Goal: Information Seeking & Learning: Learn about a topic

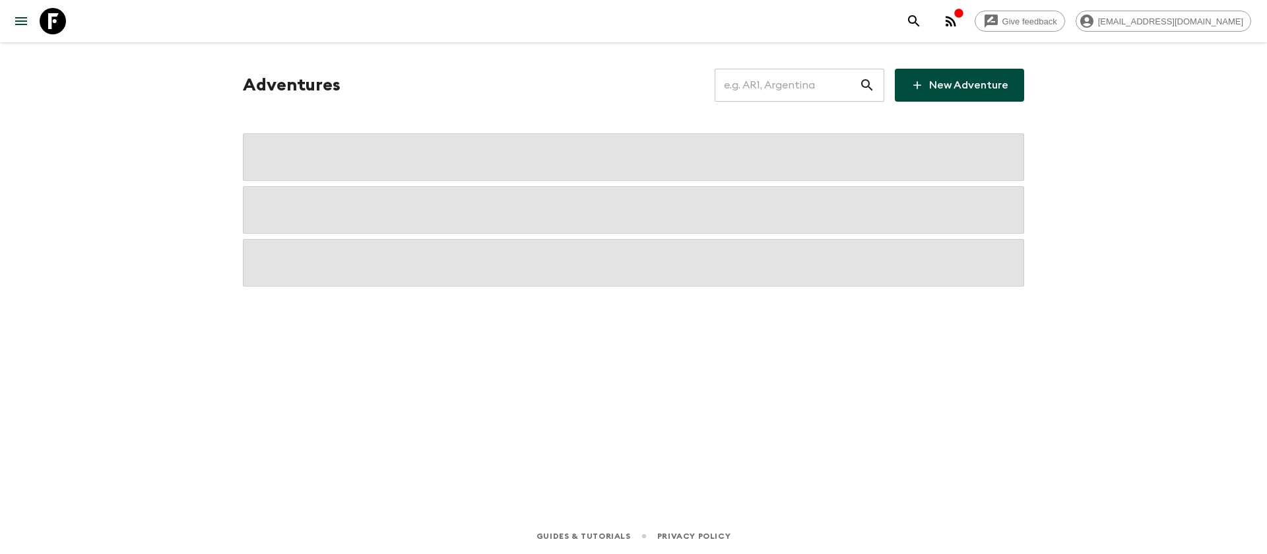
click at [762, 82] on input "text" at bounding box center [787, 85] width 145 height 37
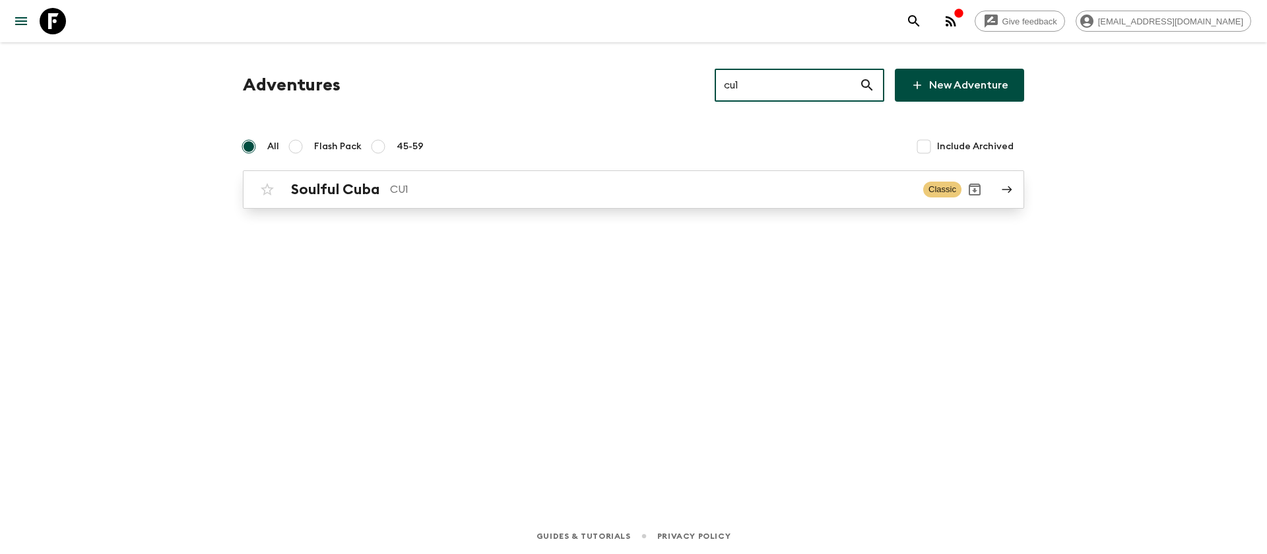
type input "cu1"
click at [390, 195] on p "CU1" at bounding box center [651, 189] width 523 height 16
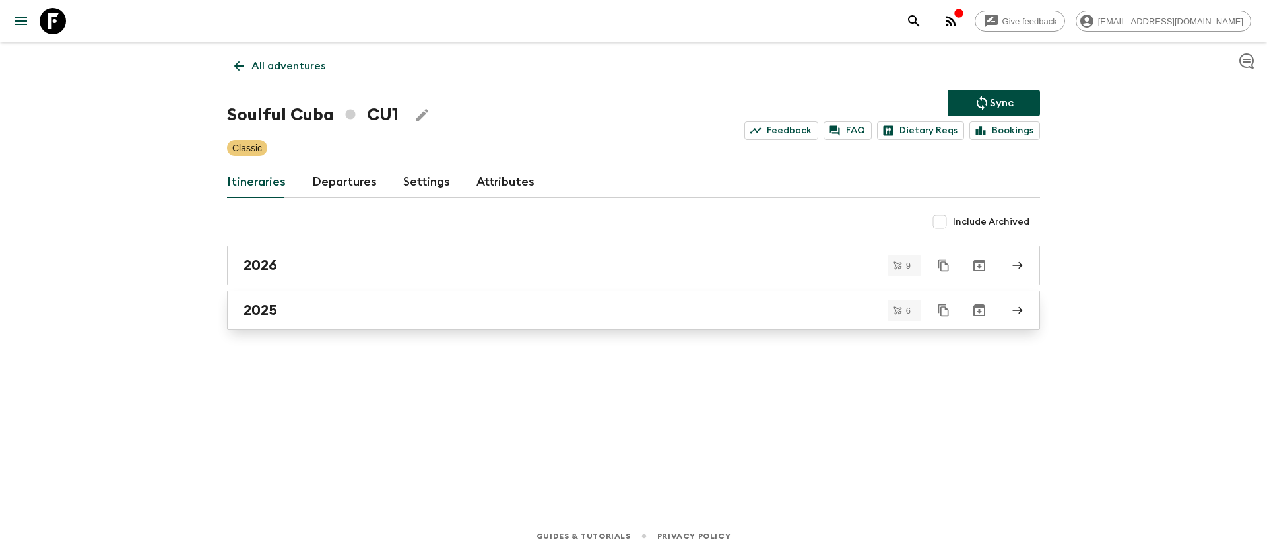
click at [267, 309] on h2 "2025" at bounding box center [261, 310] width 34 height 17
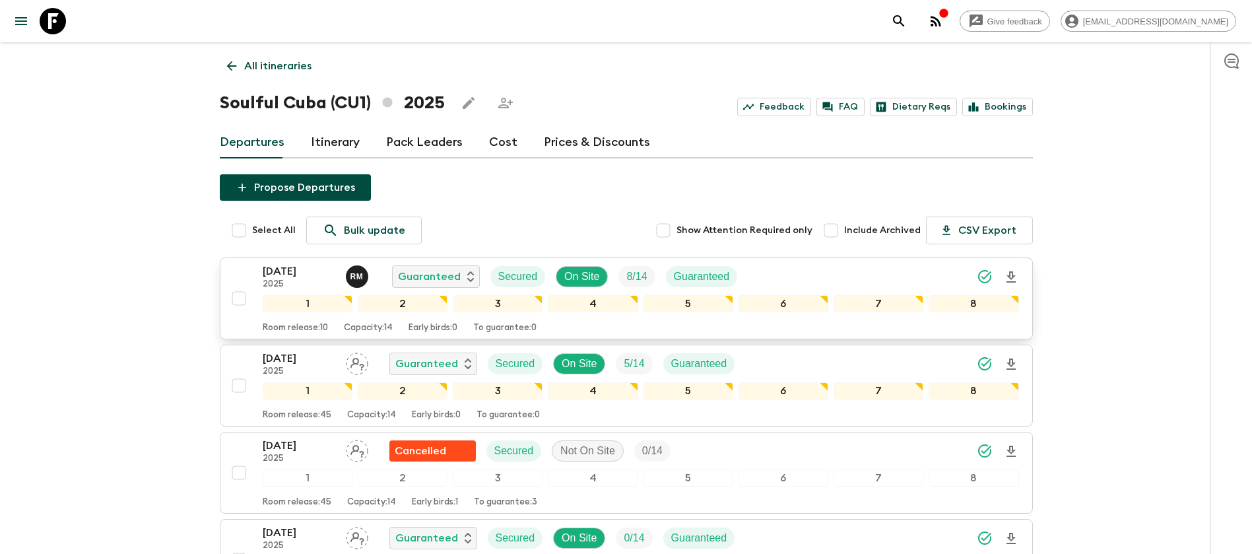
click at [304, 279] on p "2025" at bounding box center [299, 284] width 73 height 11
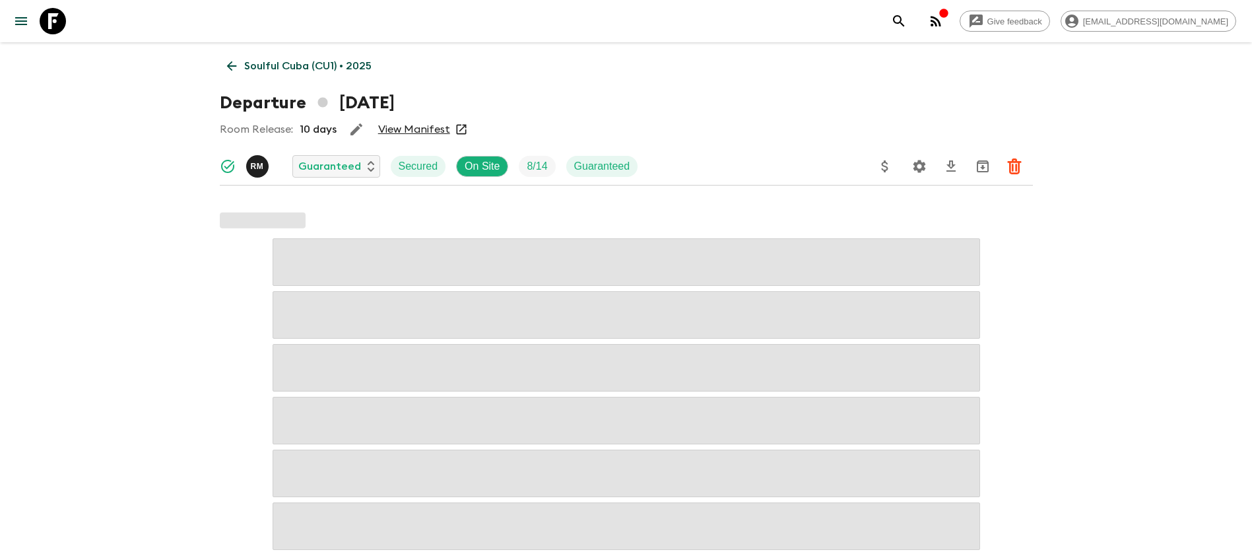
click at [405, 130] on link "View Manifest" at bounding box center [414, 129] width 72 height 13
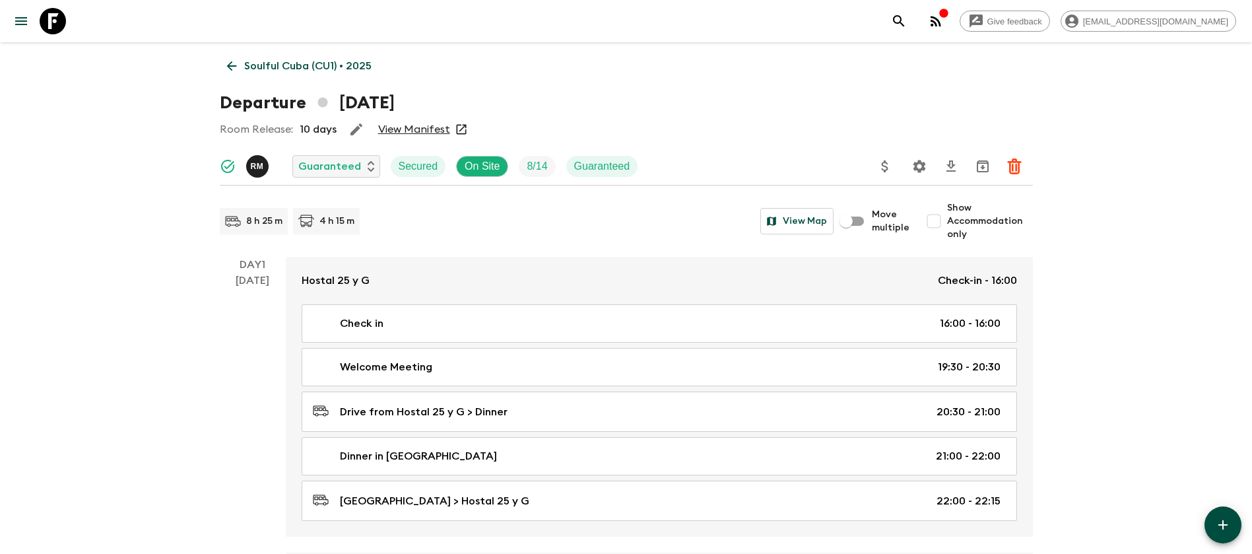
click at [233, 71] on icon at bounding box center [231, 66] width 15 height 15
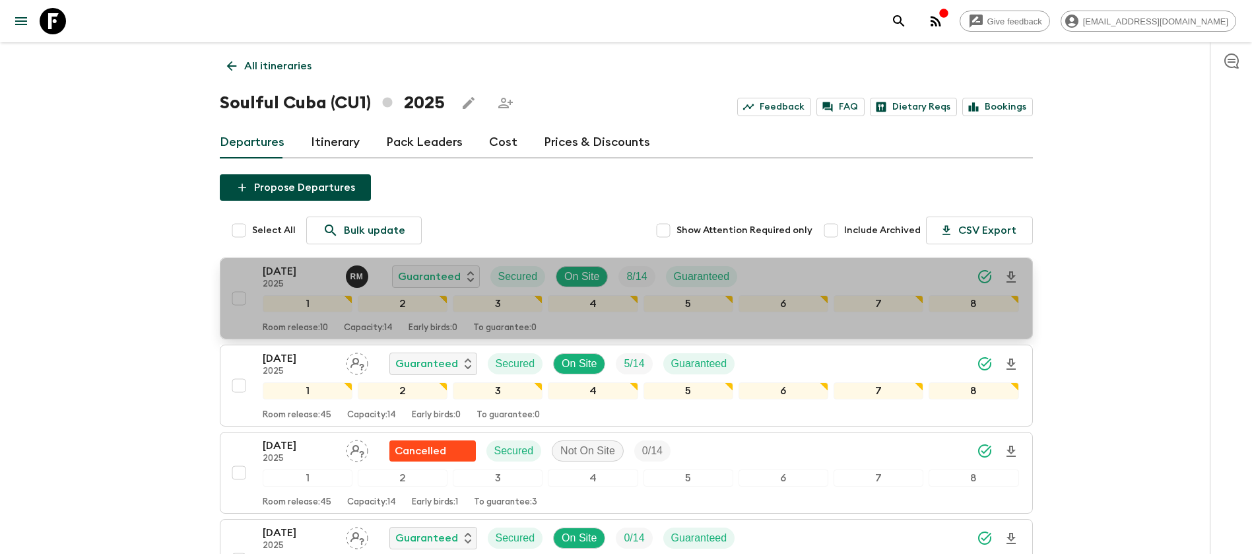
click at [287, 277] on p "[DATE]" at bounding box center [299, 271] width 73 height 16
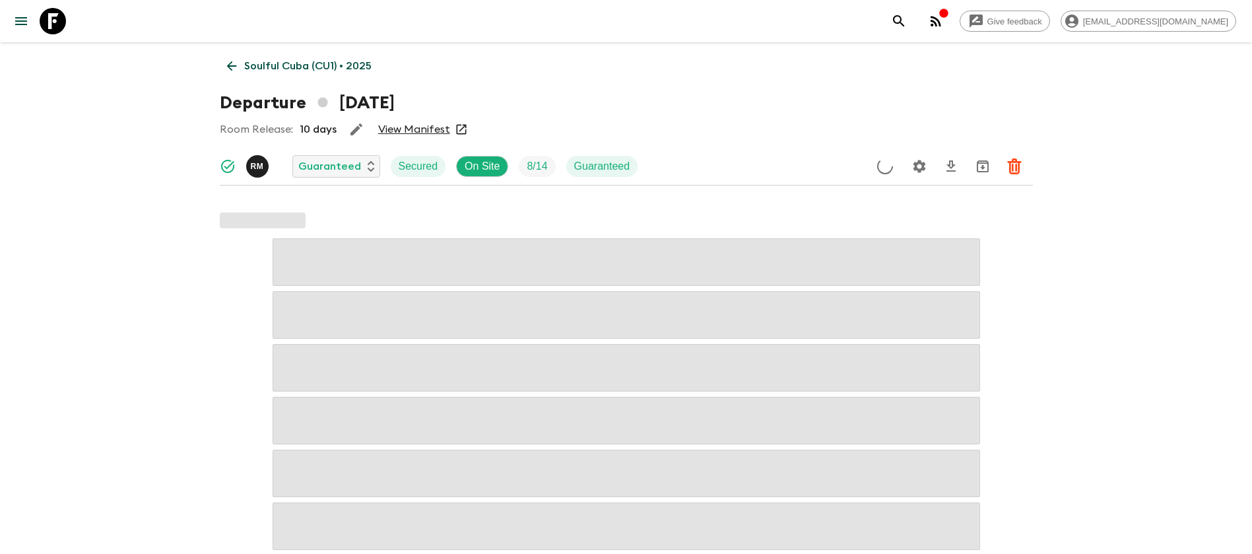
click at [420, 123] on link "View Manifest" at bounding box center [414, 129] width 72 height 13
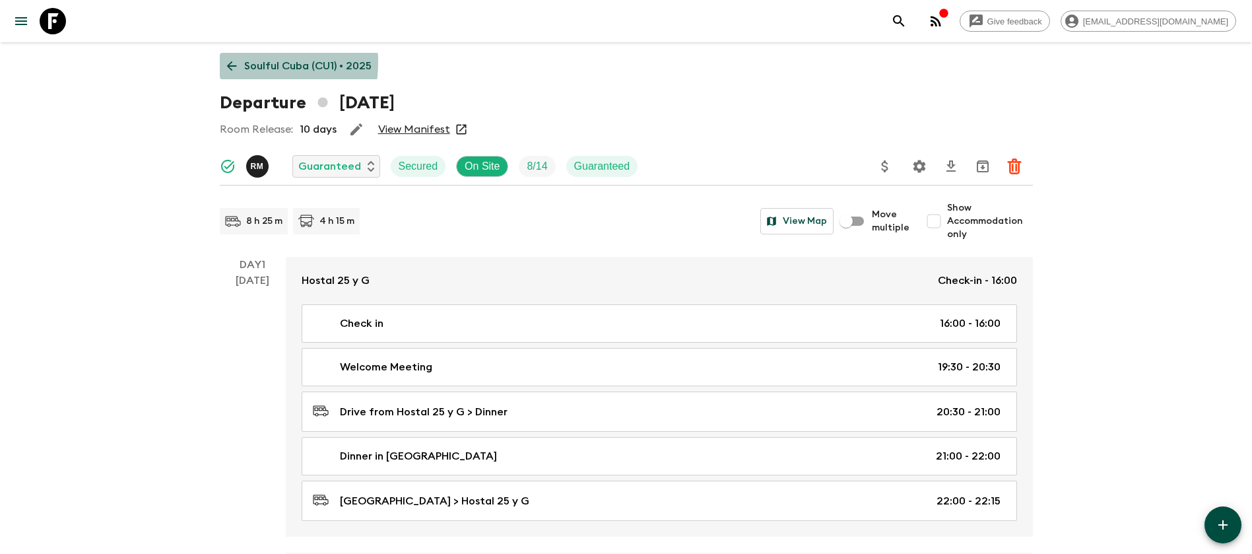
click at [233, 62] on icon at bounding box center [231, 66] width 15 height 15
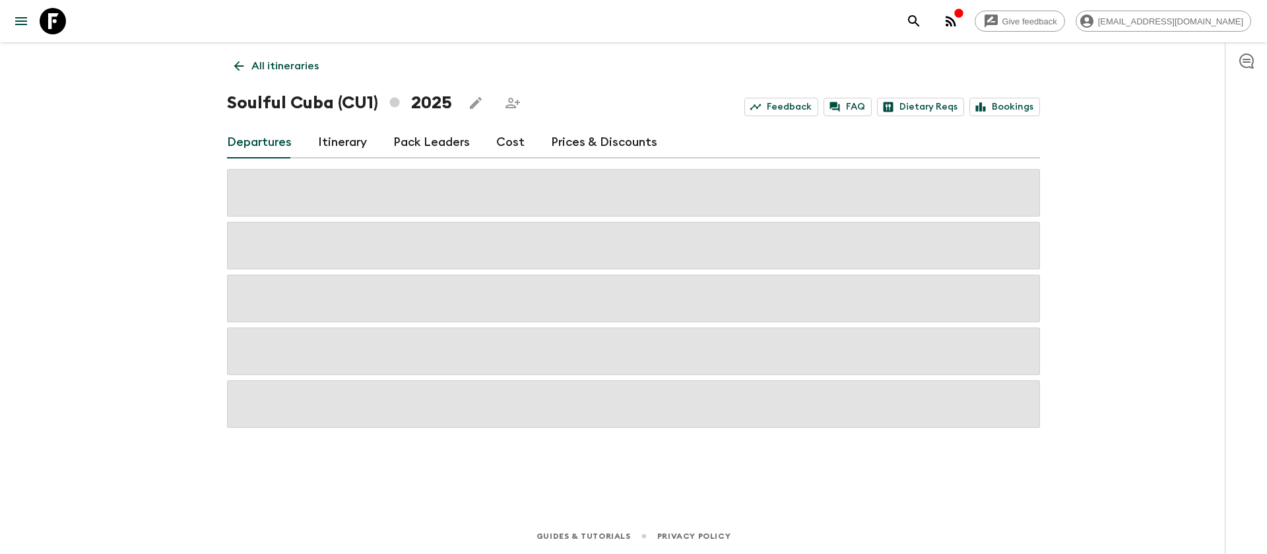
click at [516, 141] on link "Cost" at bounding box center [510, 143] width 28 height 32
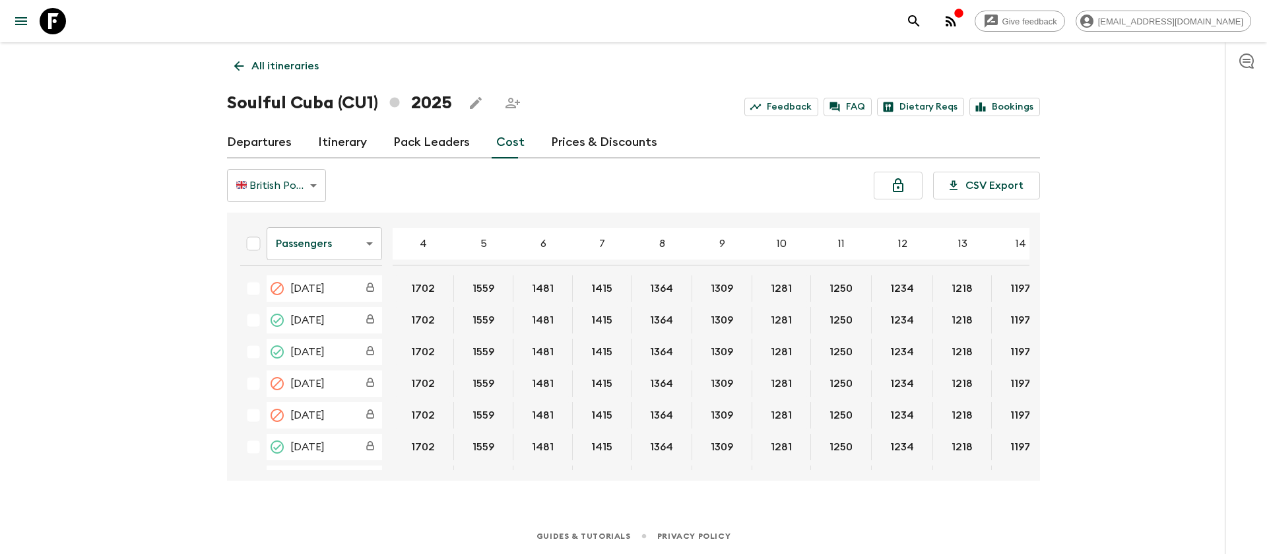
click at [357, 242] on body "Give feedback [EMAIL_ADDRESS][DOMAIN_NAME] All itineraries Soulful [GEOGRAPHIC_…" at bounding box center [633, 277] width 1267 height 554
click at [320, 299] on li "Extras" at bounding box center [324, 296] width 115 height 21
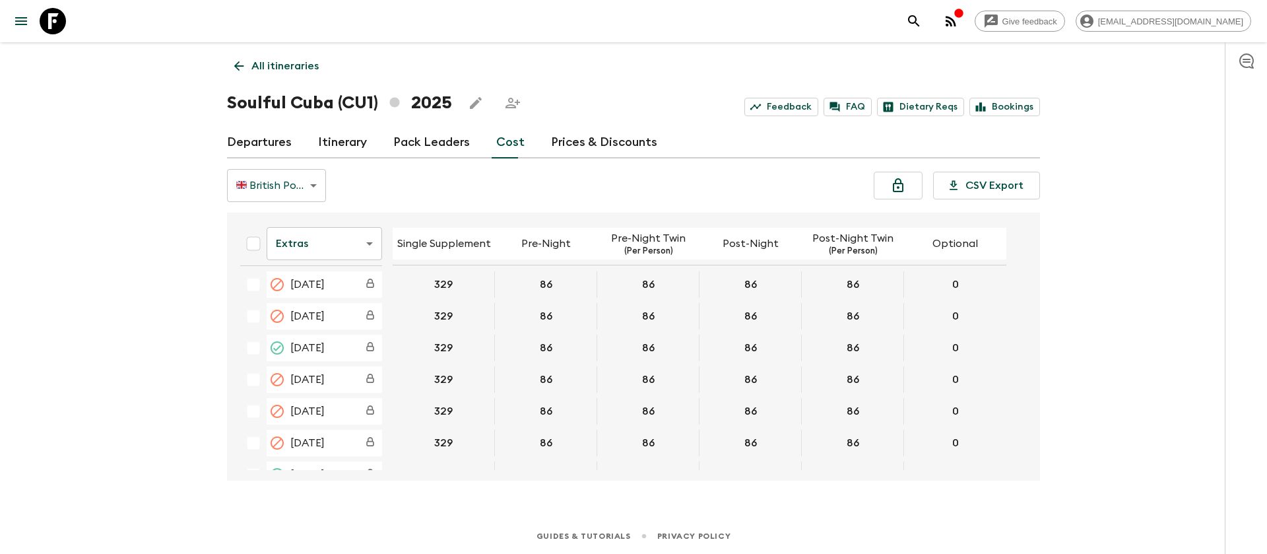
scroll to position [198, 0]
